Goal: Book appointment/travel/reservation

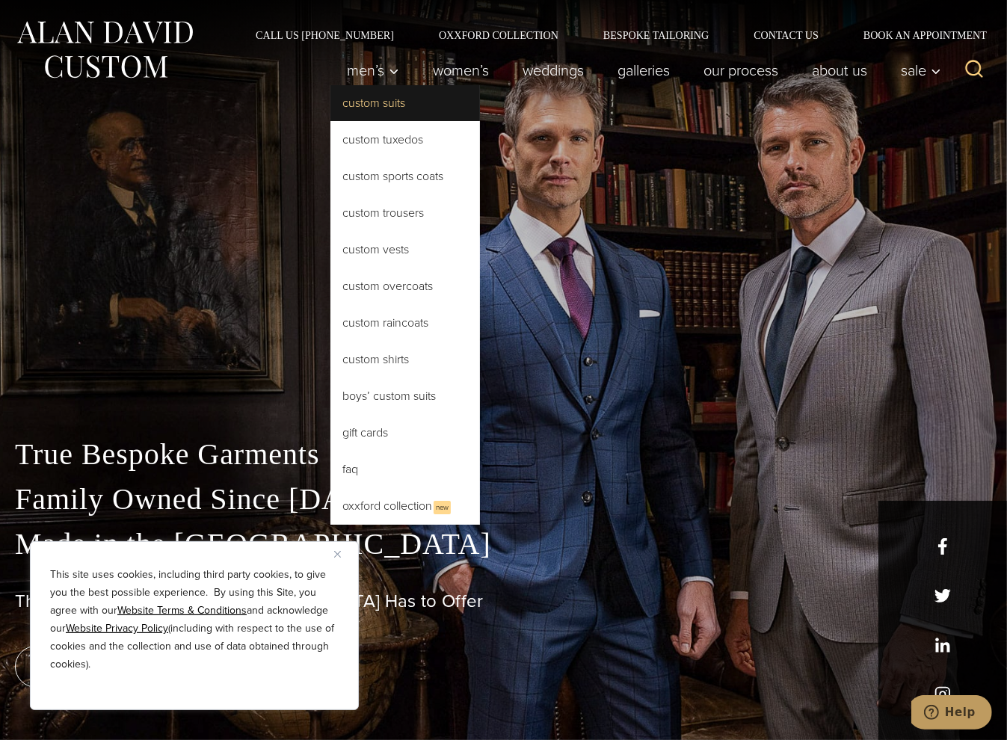
click at [365, 103] on link "Custom Suits" at bounding box center [404, 103] width 149 height 36
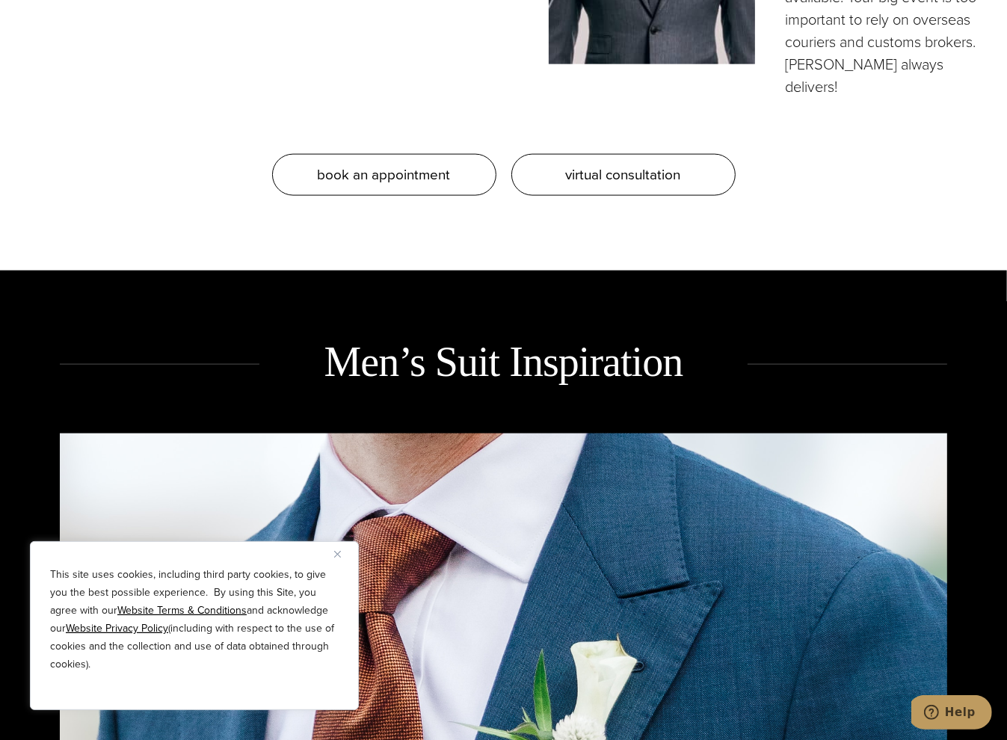
scroll to position [1793, 0]
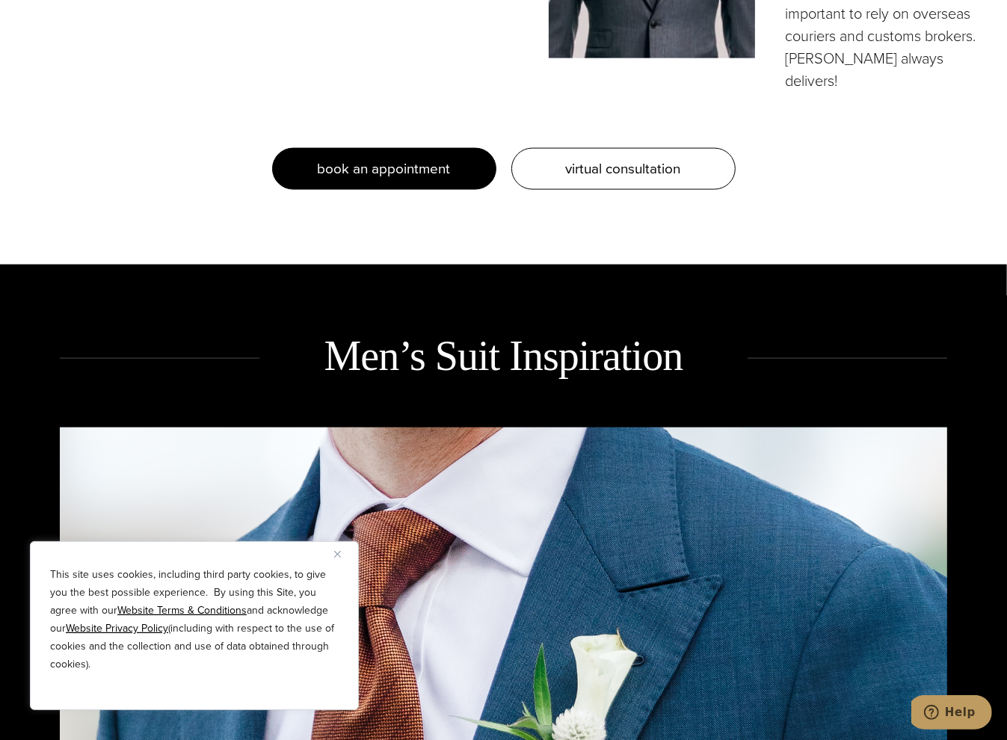
click at [383, 158] on span "book an appointment" at bounding box center [384, 169] width 133 height 22
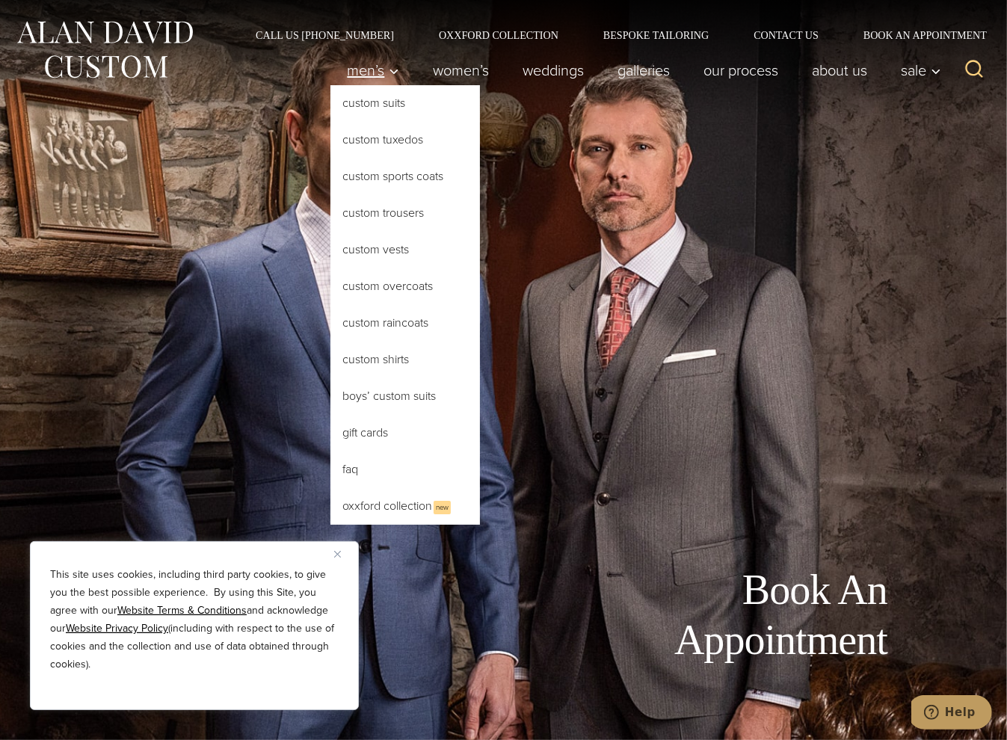
click at [377, 69] on span "Men’s" at bounding box center [373, 70] width 52 height 15
click at [365, 110] on link "Custom Suits" at bounding box center [404, 103] width 149 height 36
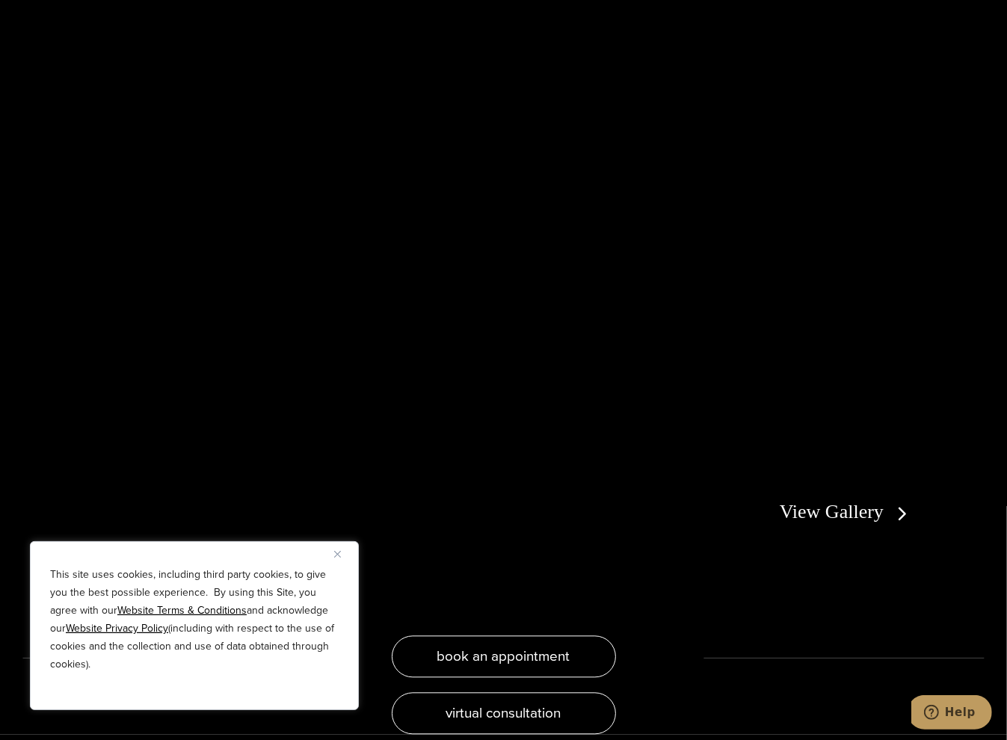
scroll to position [2914, 0]
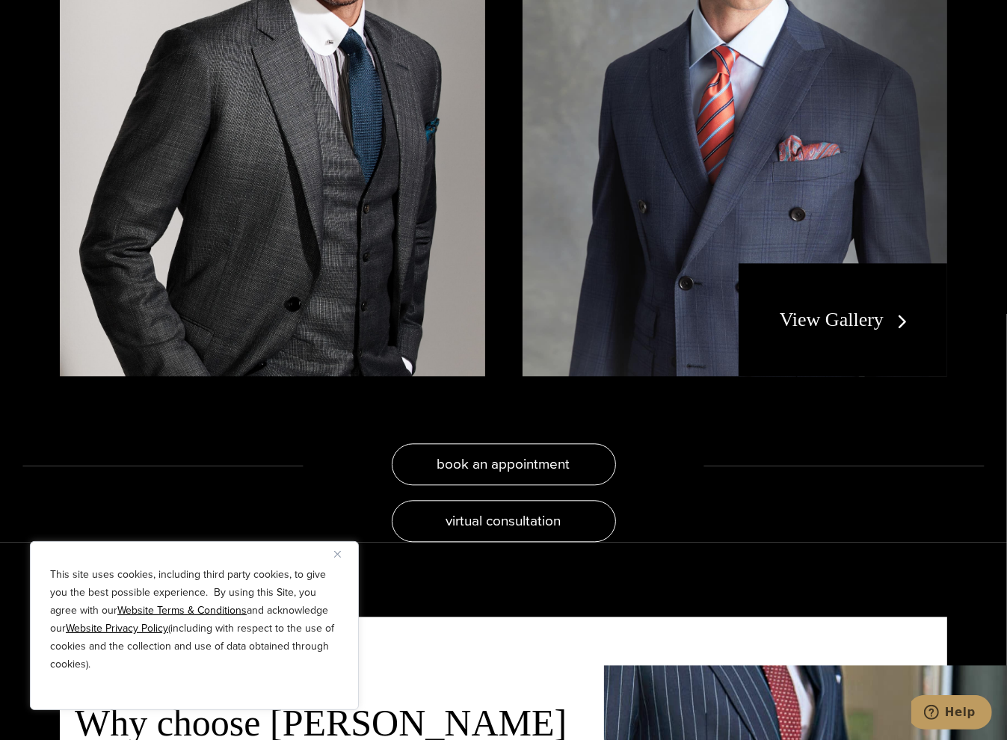
click at [789, 309] on link "View Gallery" at bounding box center [846, 320] width 134 height 22
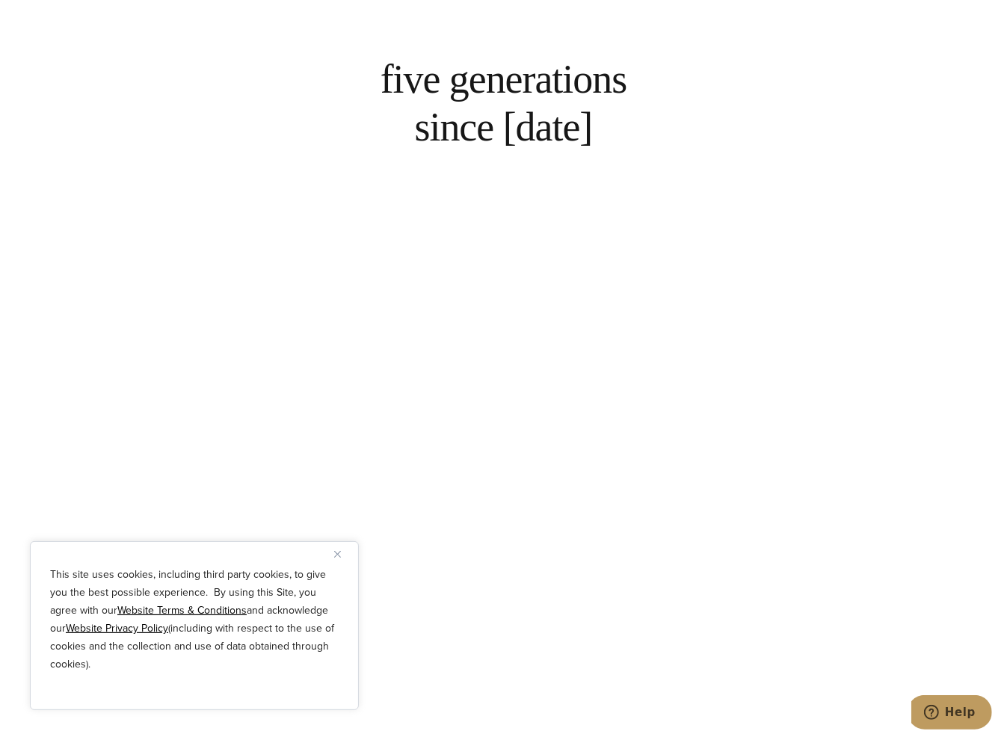
scroll to position [3662, 0]
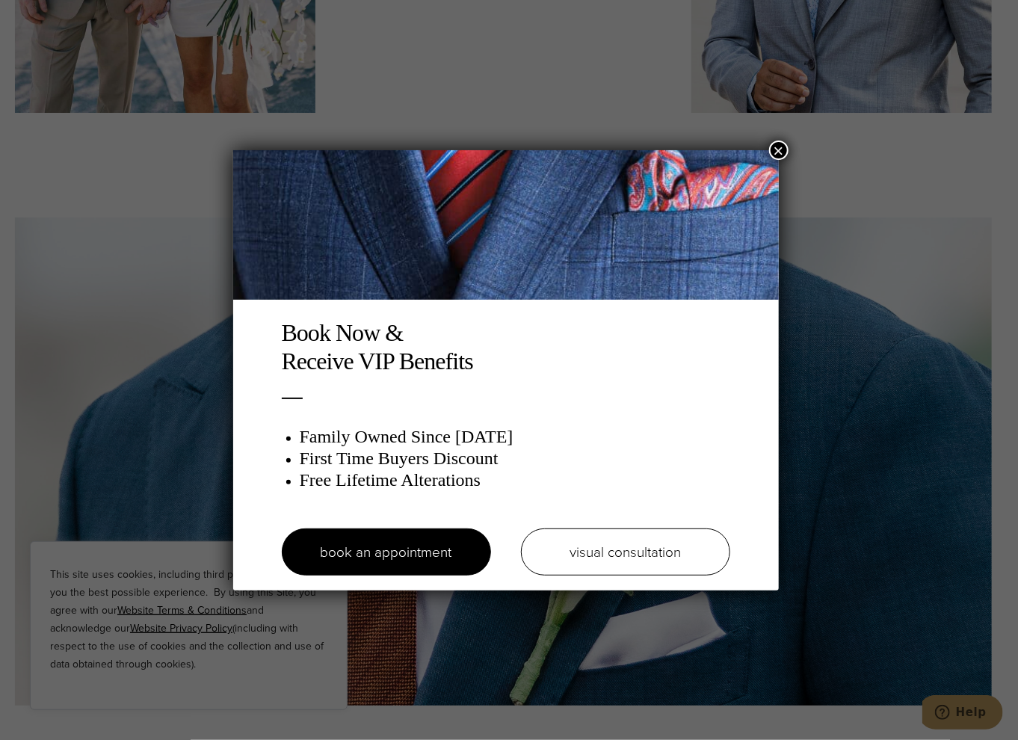
click at [783, 151] on button "×" at bounding box center [778, 149] width 19 height 19
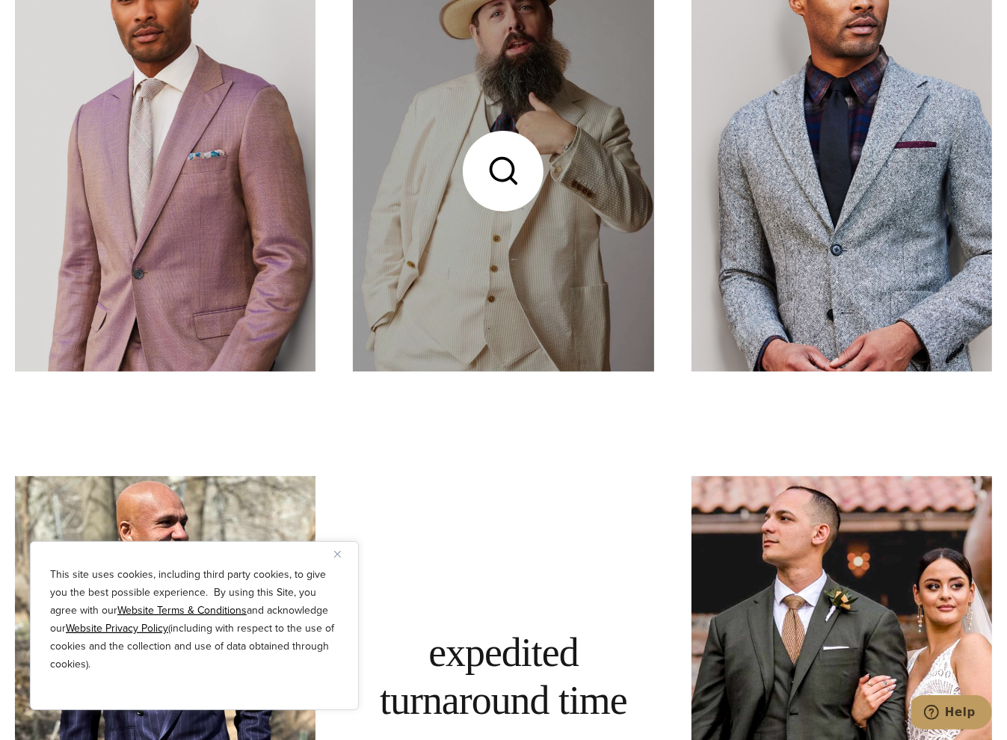
scroll to position [5006, 0]
click at [496, 125] on link at bounding box center [503, 172] width 300 height 401
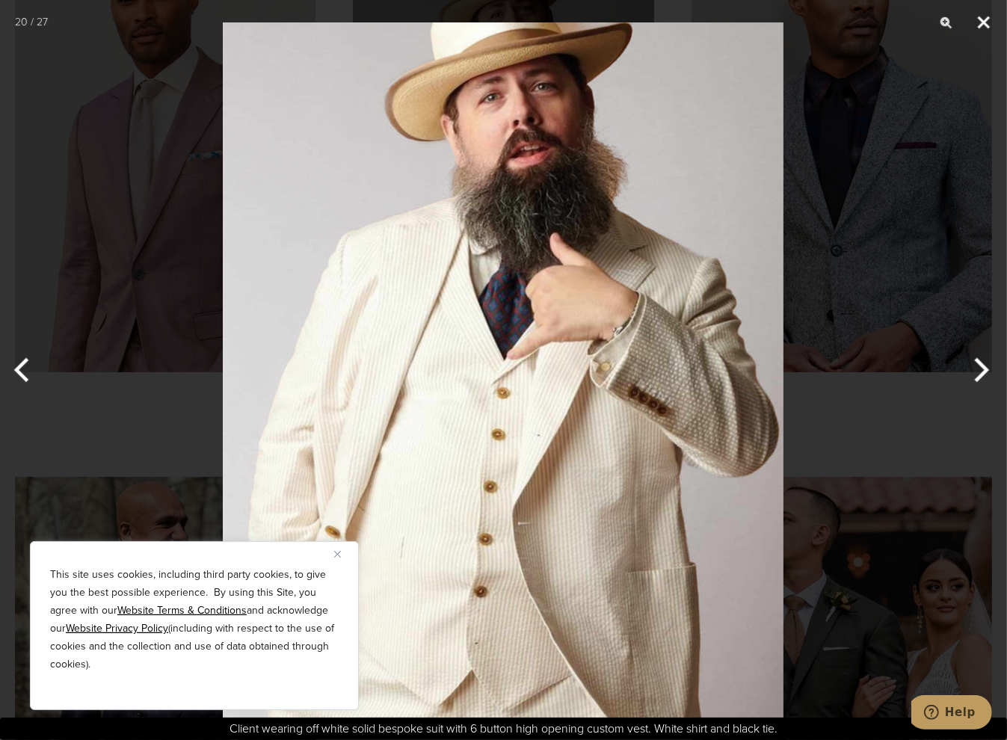
click at [986, 29] on button "Close" at bounding box center [983, 22] width 37 height 45
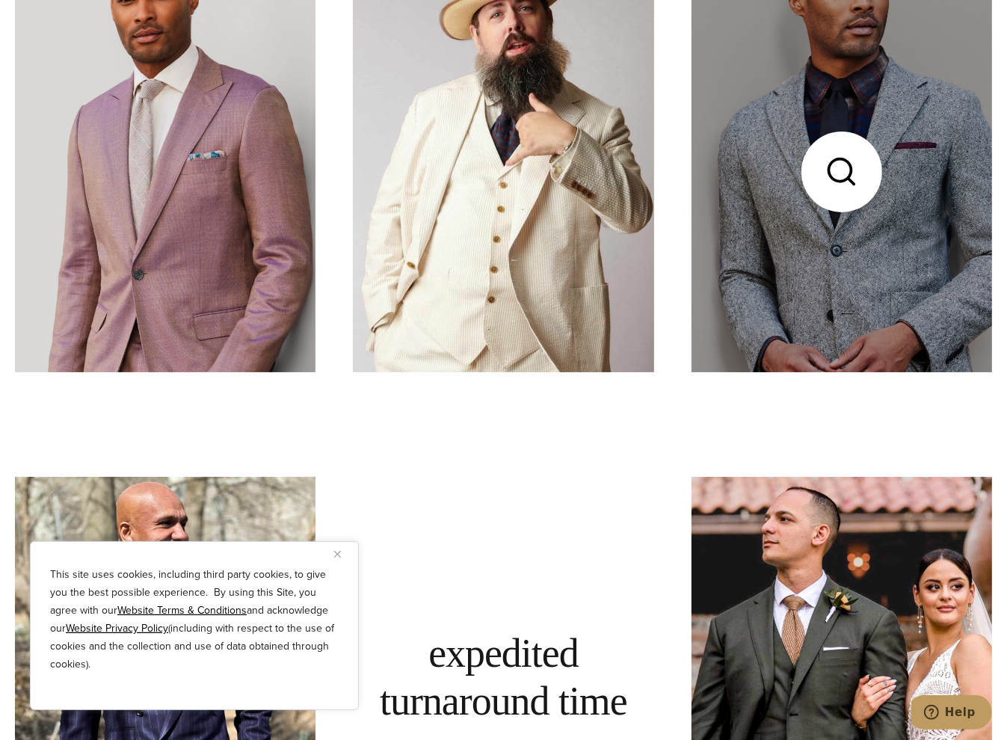
click at [801, 211] on link at bounding box center [841, 172] width 300 height 401
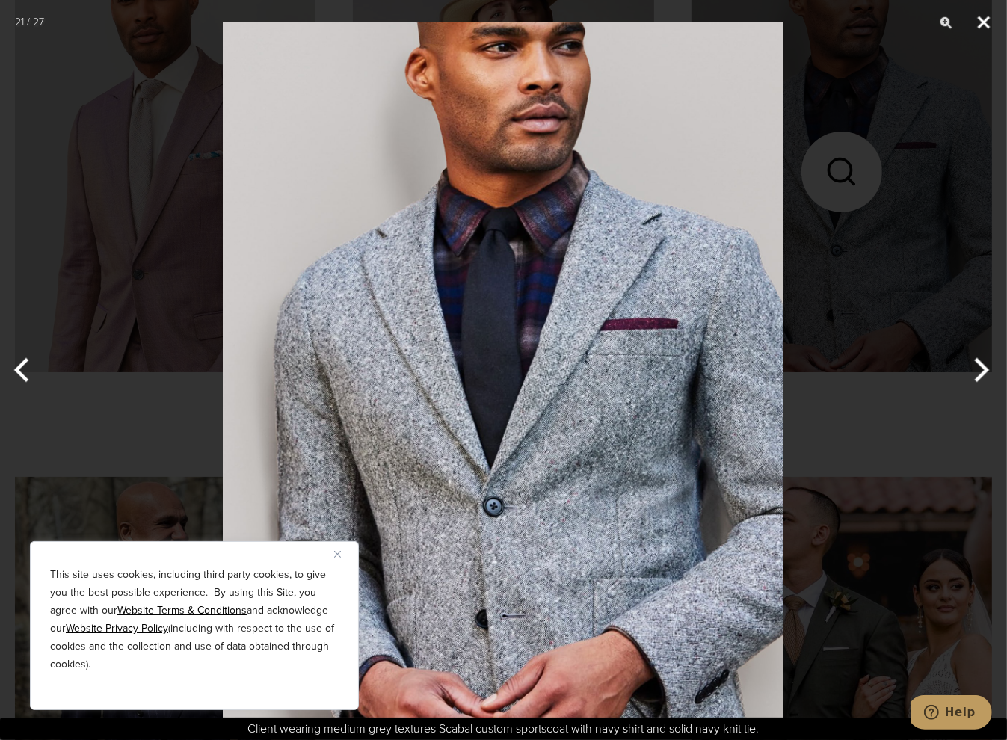
click at [974, 24] on button "Close" at bounding box center [983, 22] width 37 height 45
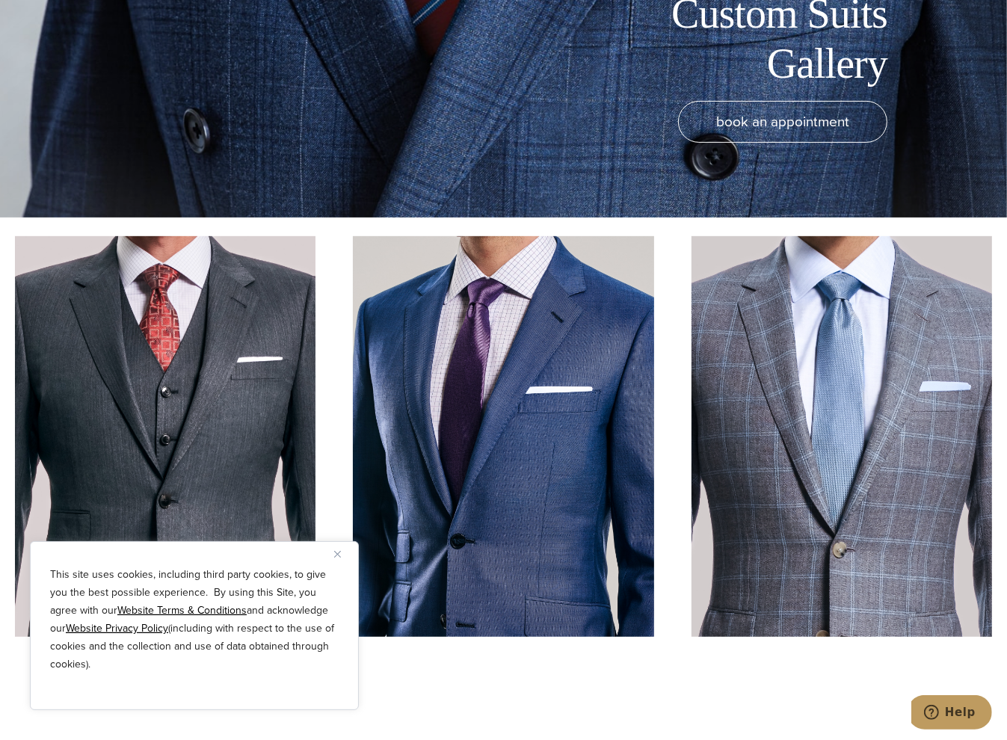
scroll to position [0, 0]
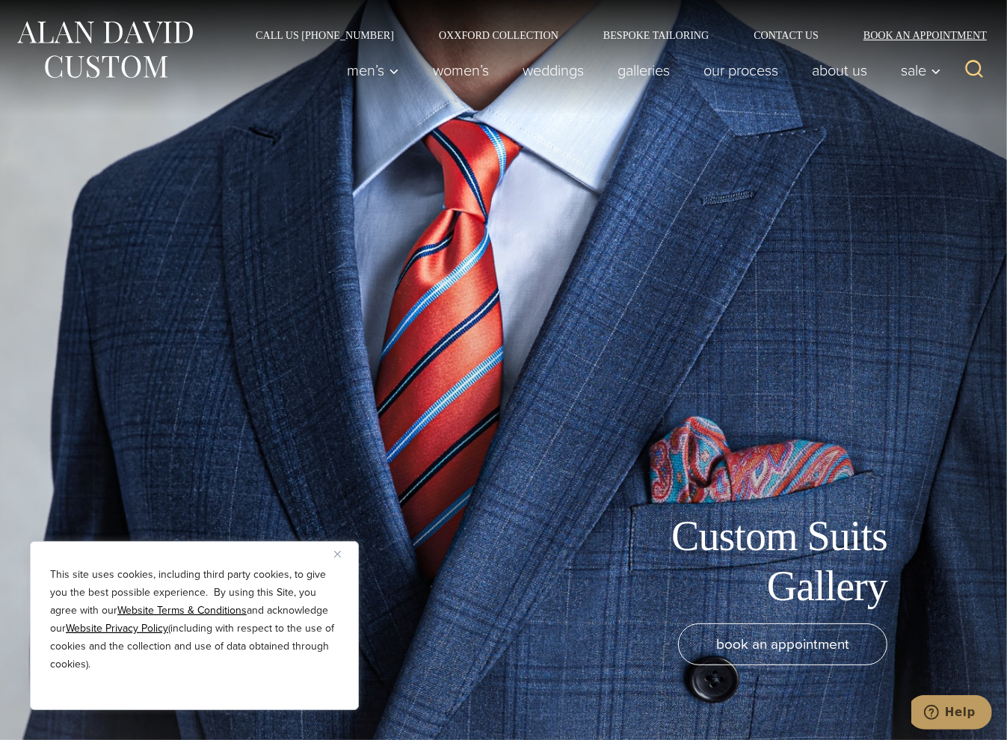
click at [938, 34] on link "Book an Appointment" at bounding box center [916, 35] width 151 height 10
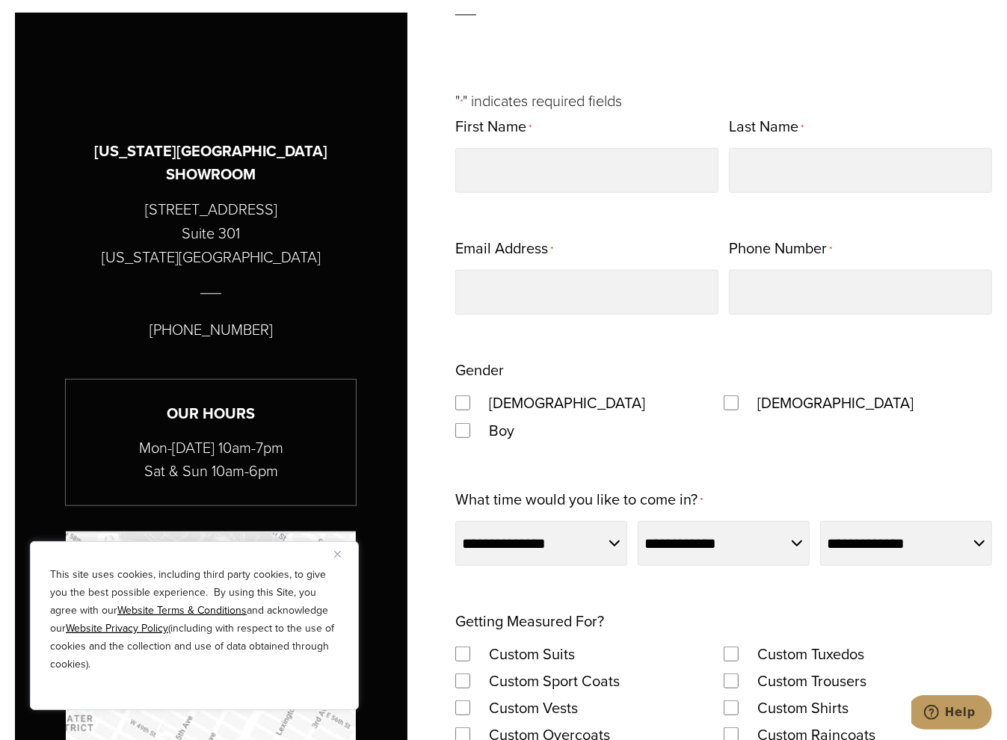
scroll to position [897, 0]
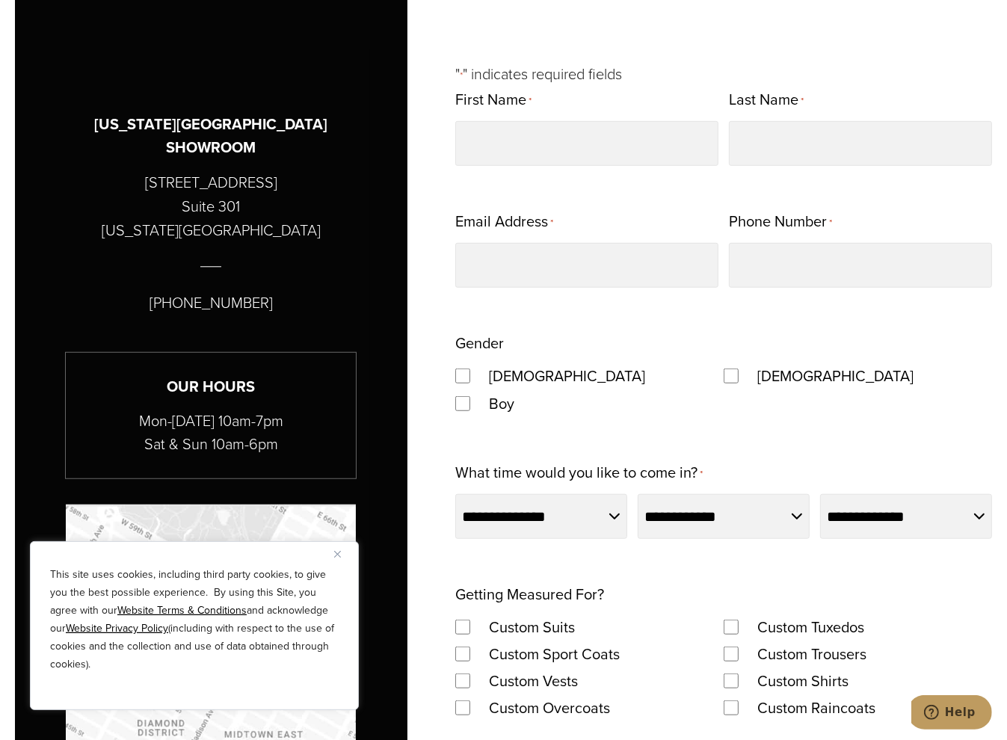
click at [469, 368] on div "[DEMOGRAPHIC_DATA]" at bounding box center [589, 375] width 268 height 27
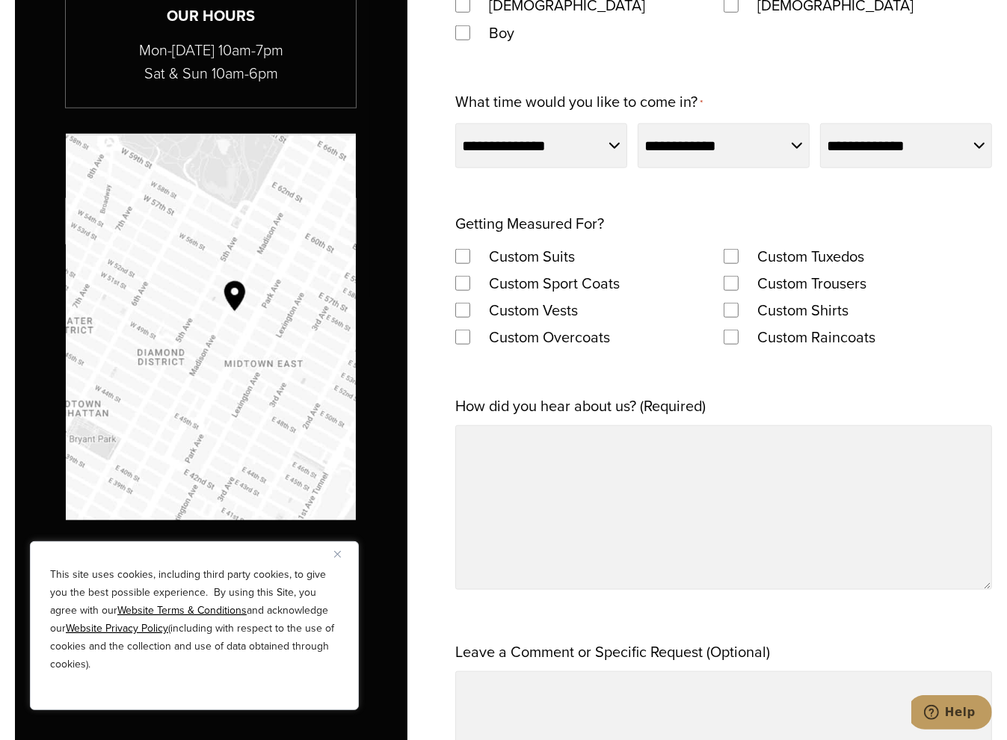
scroll to position [1270, 0]
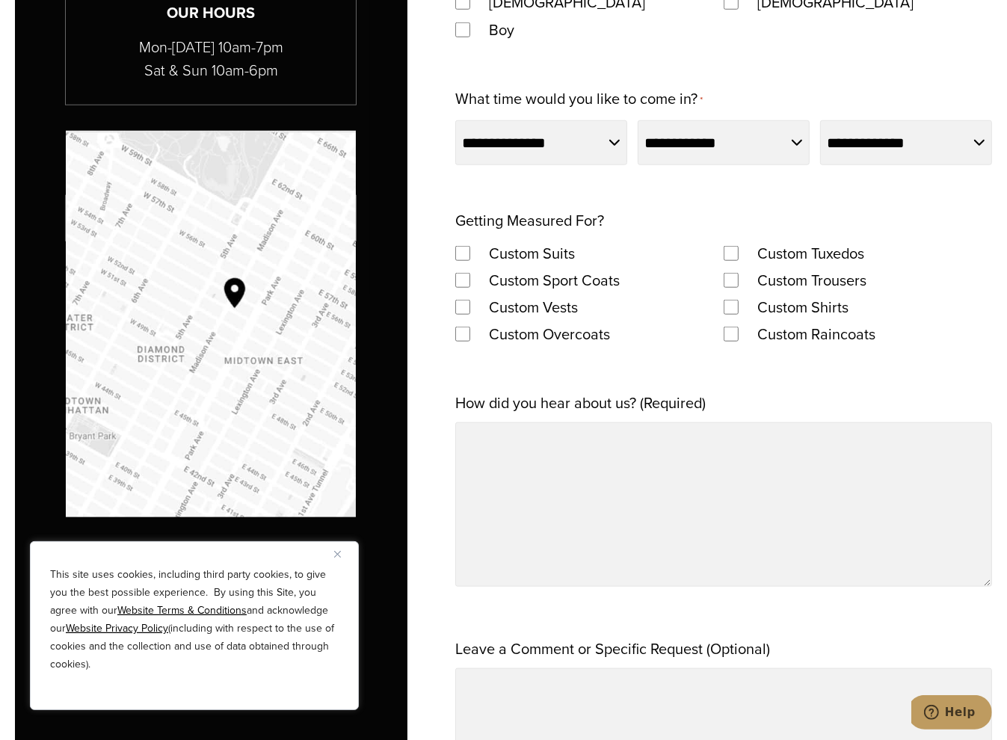
click at [233, 274] on img "Map to Alan David Custom" at bounding box center [211, 324] width 290 height 386
